Goal: Find specific page/section

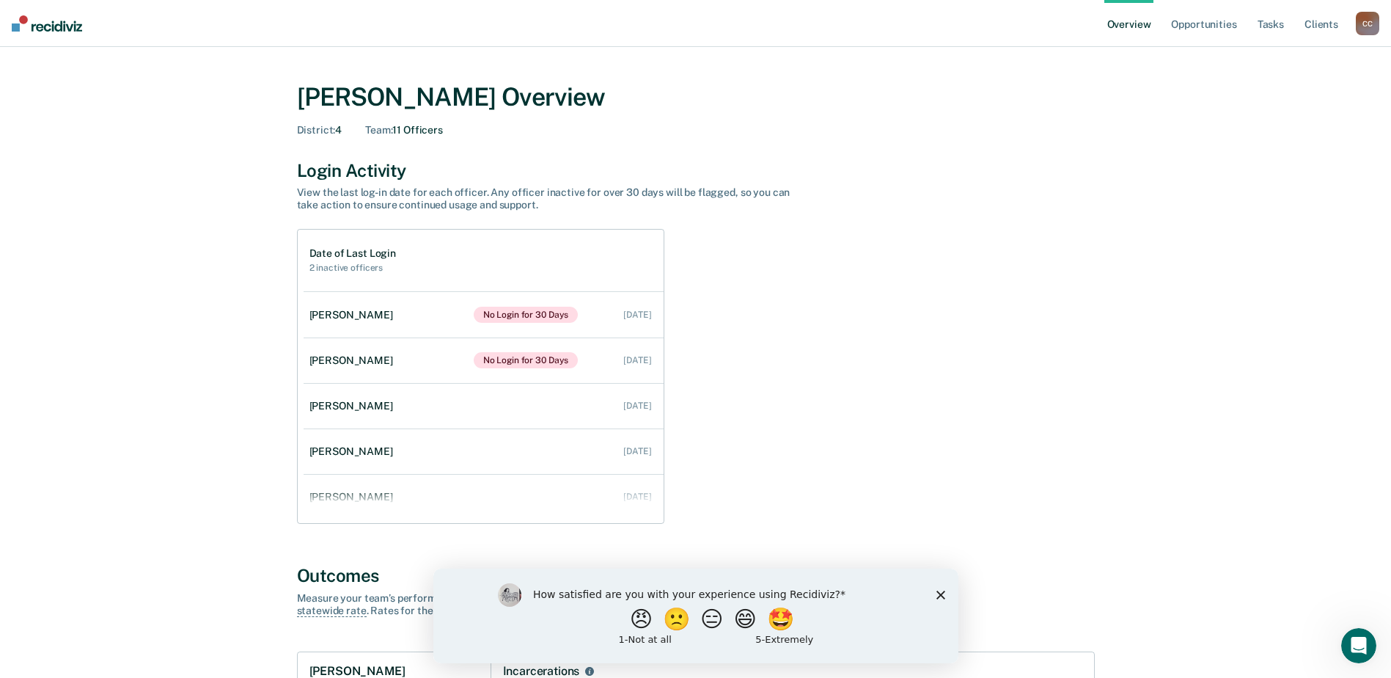
click at [942, 590] on icon "Close survey" at bounding box center [940, 594] width 9 height 9
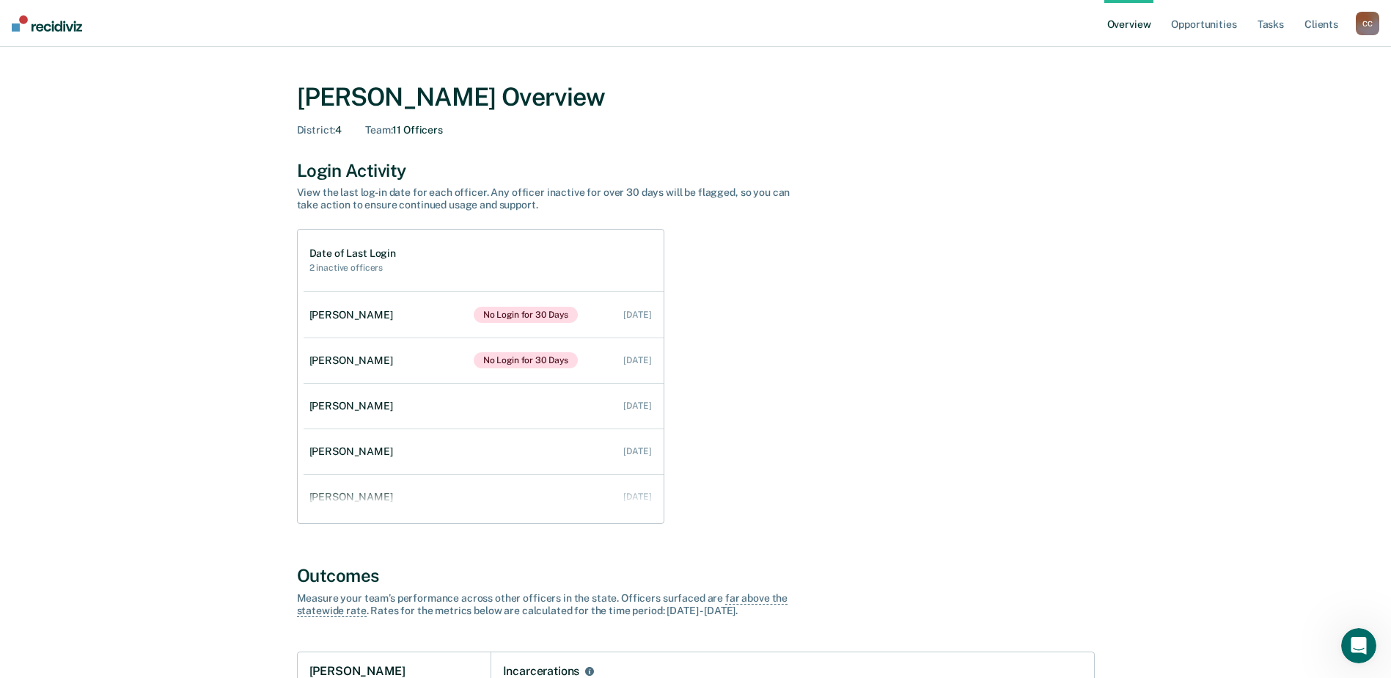
click at [1372, 25] on div "C C" at bounding box center [1367, 23] width 23 height 23
click at [1273, 94] on link "Go to Operations" at bounding box center [1309, 95] width 118 height 12
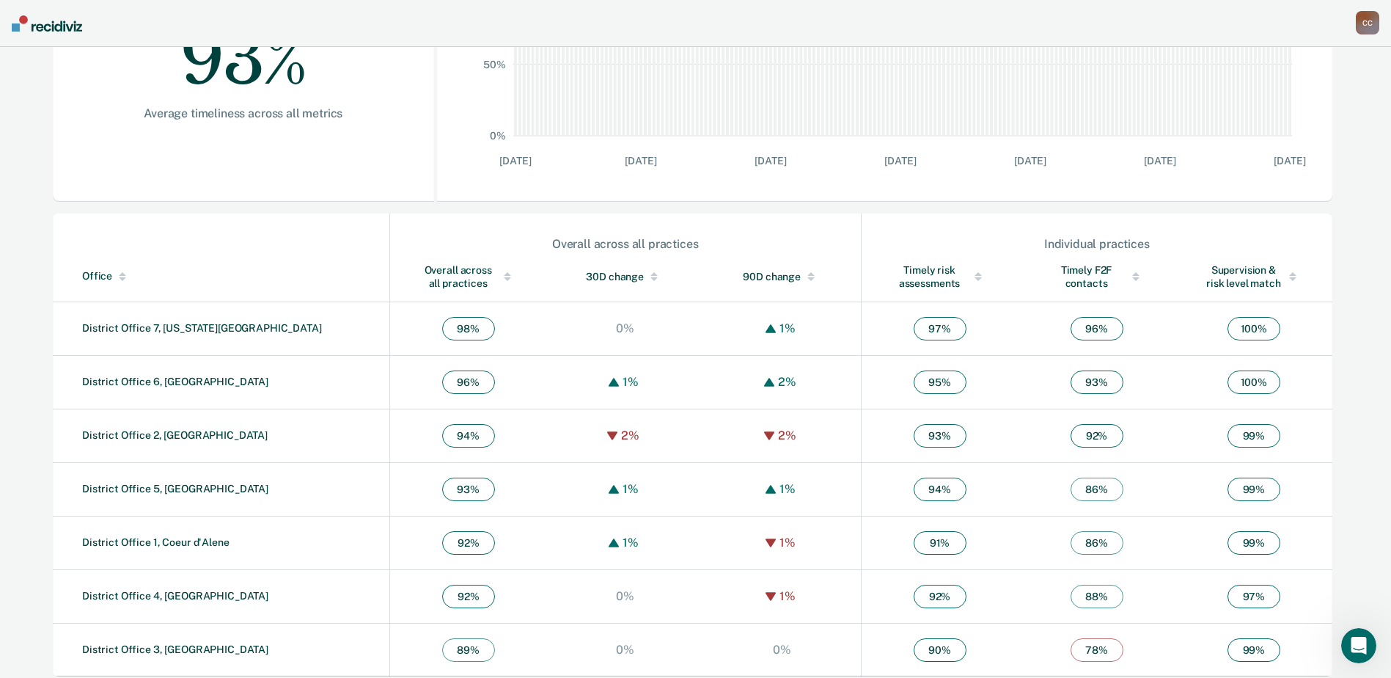
scroll to position [345, 0]
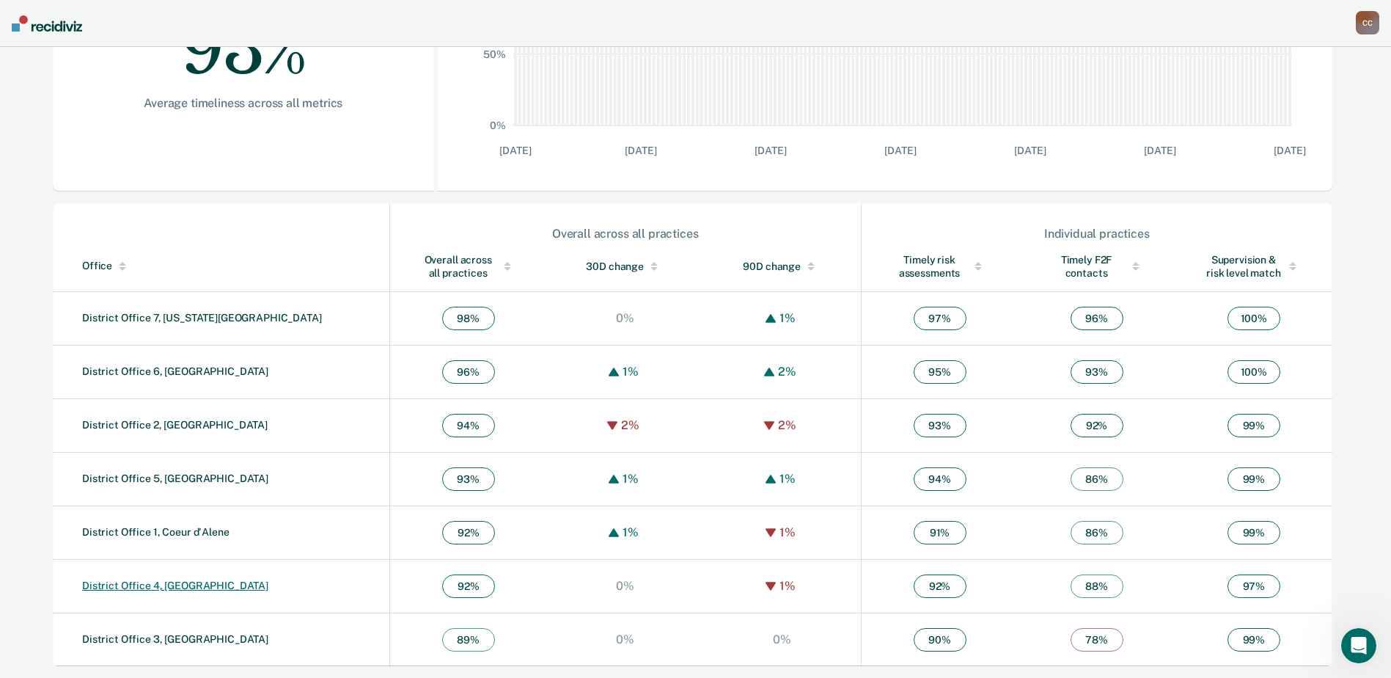
click at [161, 587] on link "District Office 4, [GEOGRAPHIC_DATA]" at bounding box center [175, 585] width 186 height 12
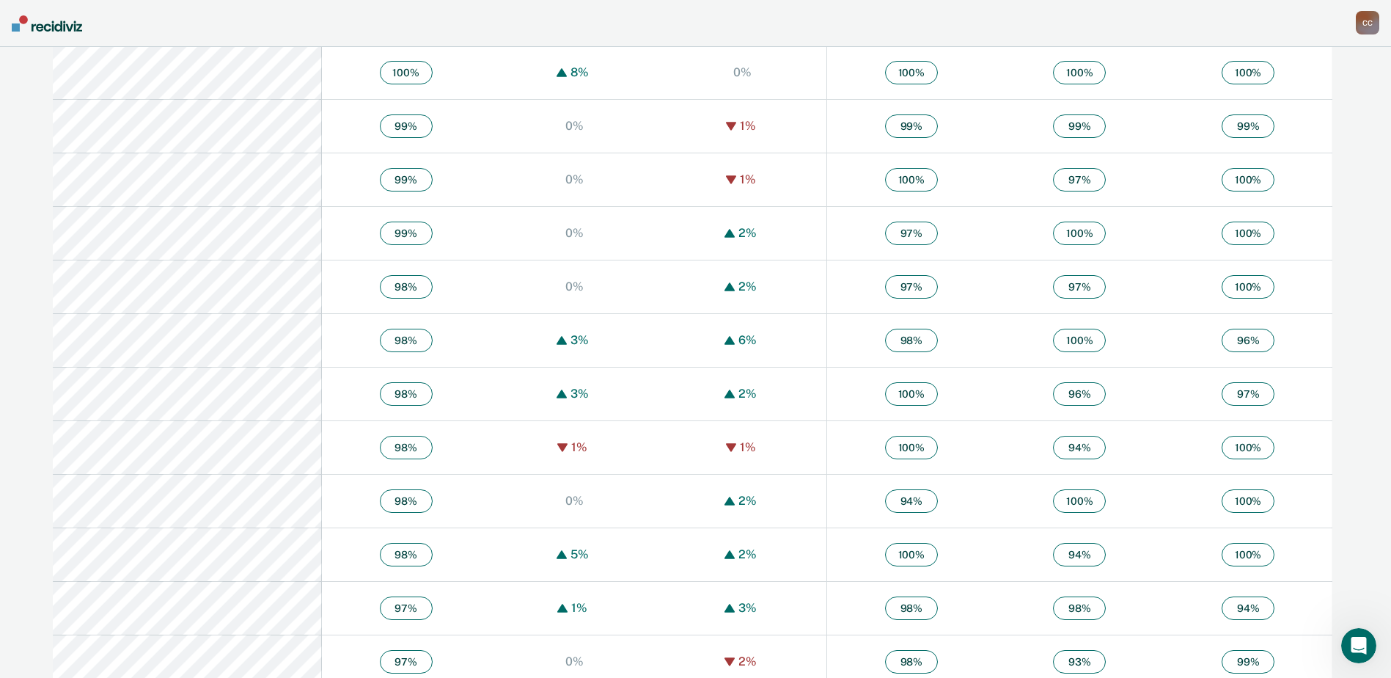
scroll to position [1084, 0]
